Goal: Information Seeking & Learning: Learn about a topic

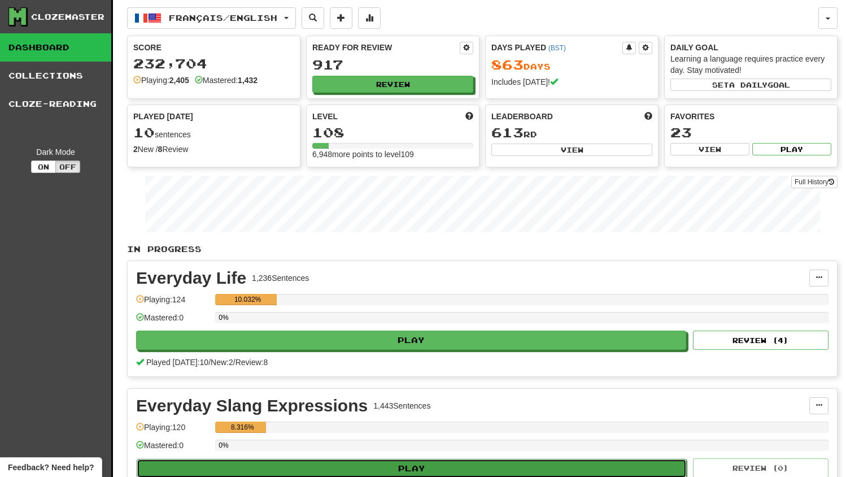
click at [406, 459] on button "Play" at bounding box center [412, 468] width 550 height 19
